Goal: Use online tool/utility: Use online tool/utility

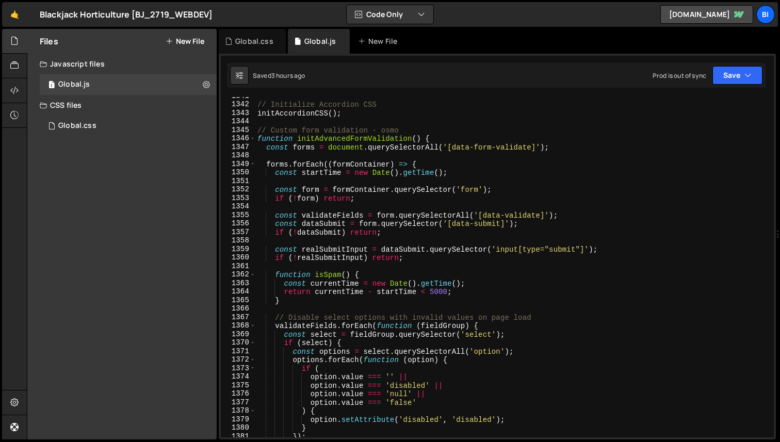
scroll to position [11029, 0]
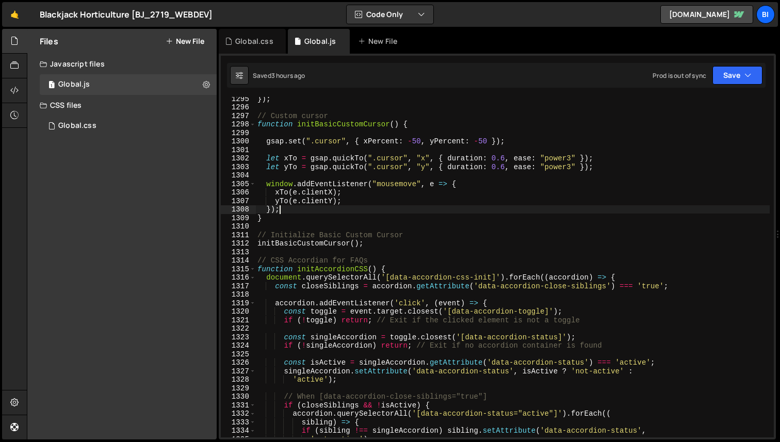
click at [414, 206] on div "}) ; // Custom cursor function initBasicCustomCursor ( ) { gsap . set ( ".curso…" at bounding box center [512, 273] width 515 height 358
type textarea "});"
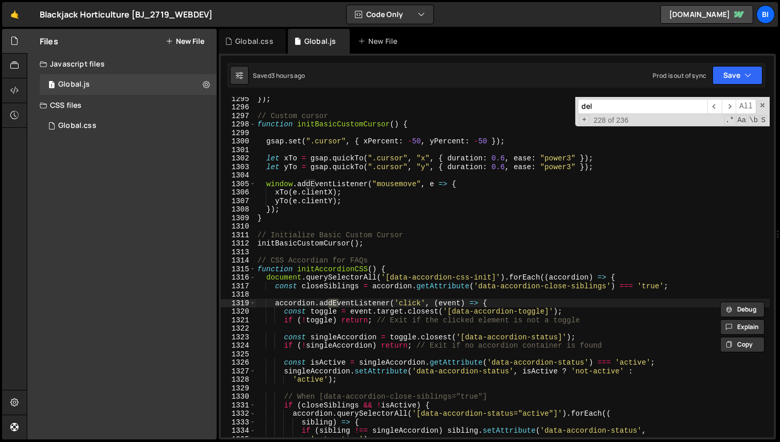
scroll to position [8, 0]
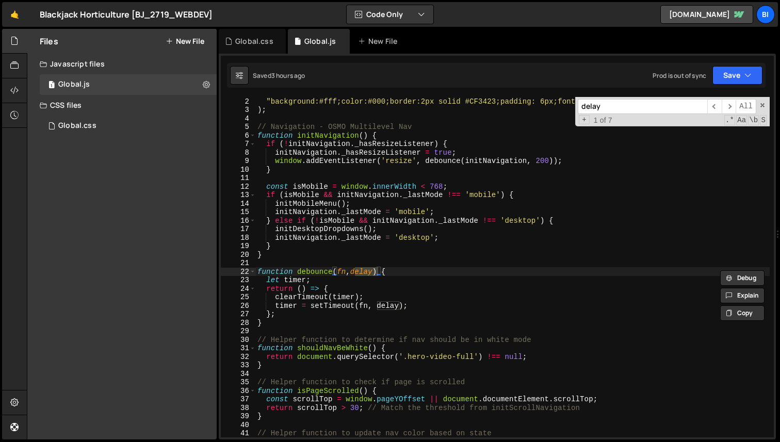
type input "delay"
click at [447, 275] on div ""background:#fff;color:#000;border:2px solid #CF3423;padding: 6px;font-weight:b…" at bounding box center [512, 276] width 515 height 358
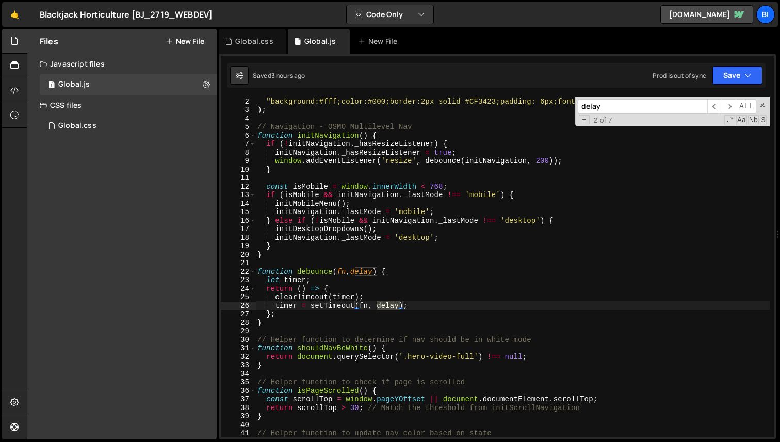
scroll to position [6105, 0]
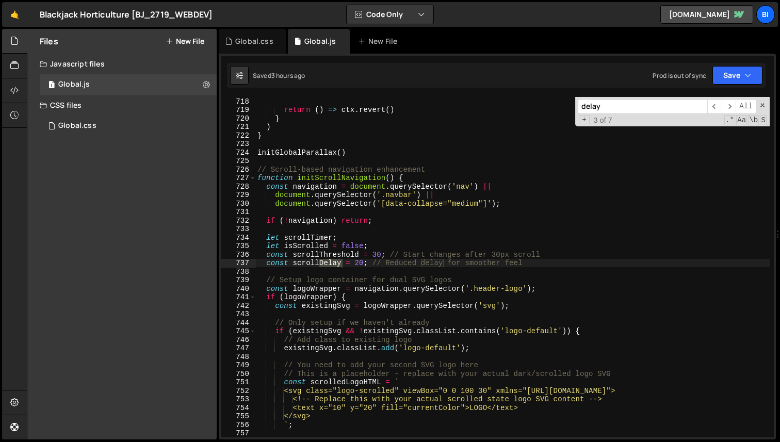
click at [540, 266] on div "return ( ) => ctx . revert ( ) } ) } initGlobalParallax ( ) // Scroll-based nav…" at bounding box center [512, 276] width 515 height 358
click at [456, 244] on div "return ( ) => ctx . revert ( ) } ) } initGlobalParallax ( ) // Scroll-based nav…" at bounding box center [512, 276] width 515 height 358
click at [362, 265] on div "return ( ) => ctx . revert ( ) } ) } initGlobalParallax ( ) // Scroll-based nav…" at bounding box center [512, 276] width 515 height 358
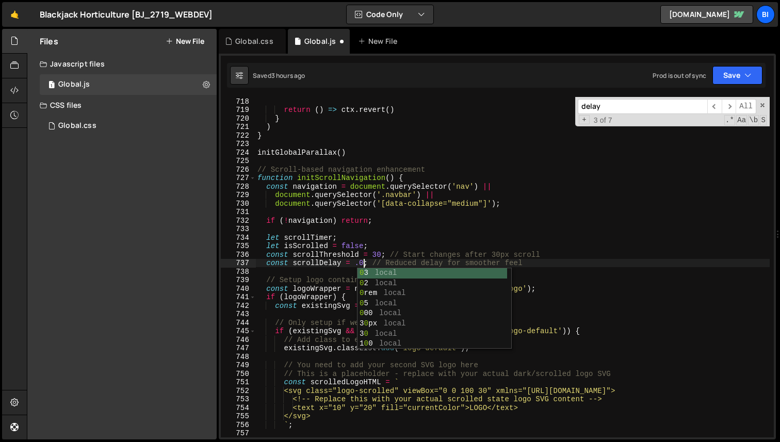
scroll to position [0, 7]
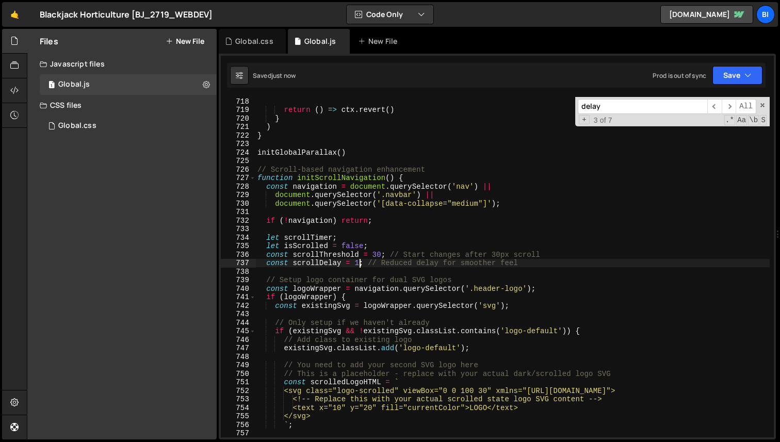
click at [432, 243] on div "return ( ) => ctx . revert ( ) } ) } initGlobalParallax ( ) // Scroll-based nav…" at bounding box center [512, 276] width 515 height 358
click at [763, 104] on span at bounding box center [762, 105] width 7 height 7
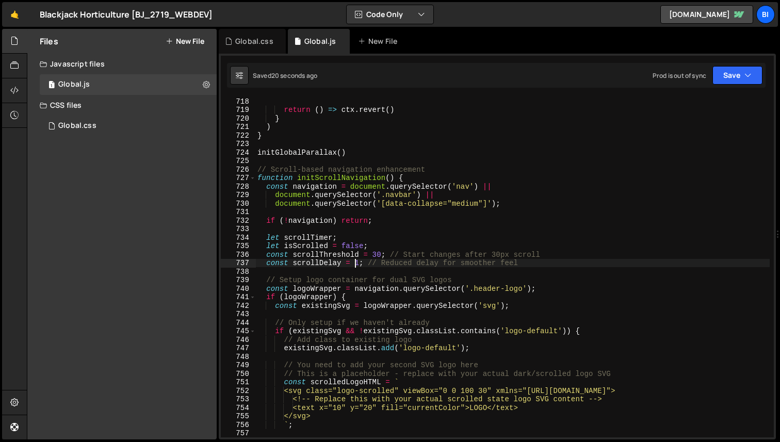
click at [357, 262] on div "return ( ) => ctx . revert ( ) } ) } initGlobalParallax ( ) // Scroll-based nav…" at bounding box center [512, 276] width 515 height 358
click at [360, 262] on div "return ( ) => ctx . revert ( ) } ) } initGlobalParallax ( ) // Scroll-based nav…" at bounding box center [512, 276] width 515 height 358
type textarea "const scrollDelay = 0; // Reduced delay for smoother feel"
